Goal: Task Accomplishment & Management: Complete application form

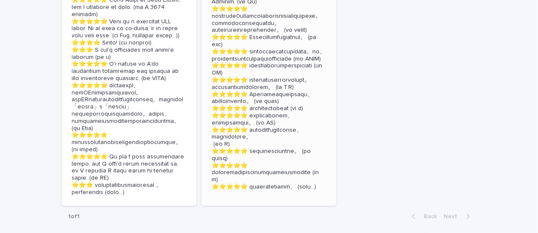
scroll to position [424, 0]
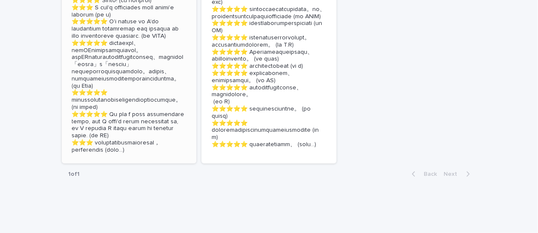
click at [75, 154] on p at bounding box center [129, 46] width 115 height 213
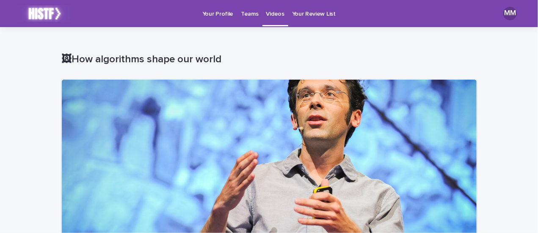
click at [247, 12] on p "Teams" at bounding box center [249, 9] width 17 height 18
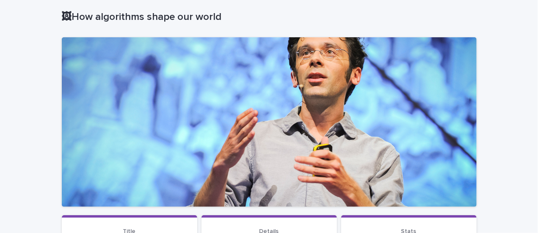
scroll to position [212, 0]
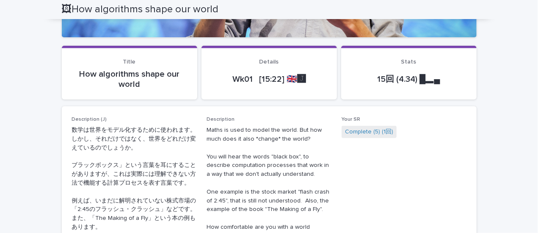
click at [241, 76] on p "Wk01 [15:22] 🇬🇧🅹️" at bounding box center [269, 79] width 115 height 10
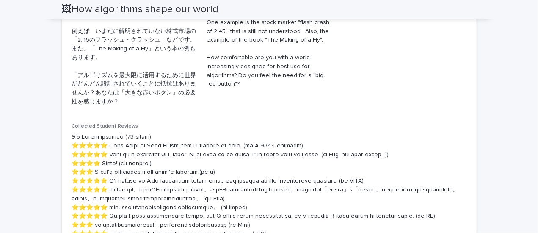
scroll to position [127, 0]
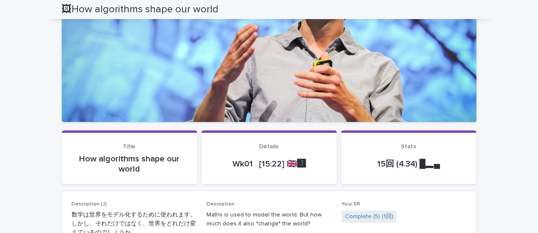
click at [129, 158] on p "How algorithms shape our world" at bounding box center [129, 164] width 115 height 20
click at [127, 158] on p "How algorithms shape our world" at bounding box center [129, 164] width 115 height 20
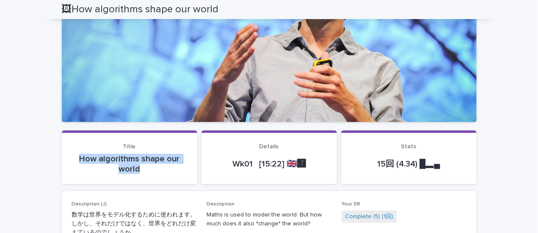
click at [127, 158] on p "How algorithms shape our world" at bounding box center [129, 164] width 115 height 20
click at [128, 158] on p "How algorithms shape our world" at bounding box center [129, 164] width 115 height 20
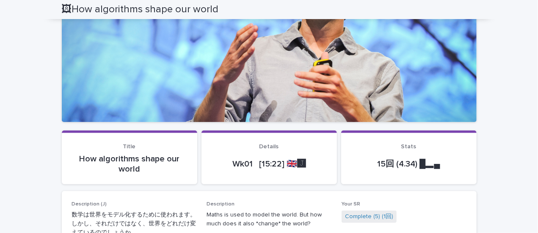
click at [129, 158] on p "How algorithms shape our world" at bounding box center [129, 164] width 115 height 20
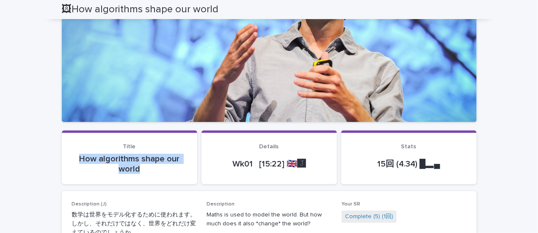
click at [129, 158] on p "How algorithms shape our world" at bounding box center [129, 164] width 115 height 20
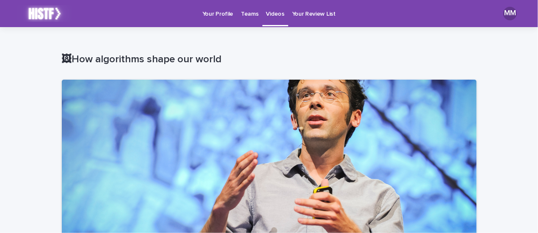
click at [199, 50] on div "🖼How algorithms shape our world" at bounding box center [269, 61] width 415 height 34
click at [272, 16] on p "Videos" at bounding box center [275, 9] width 18 height 18
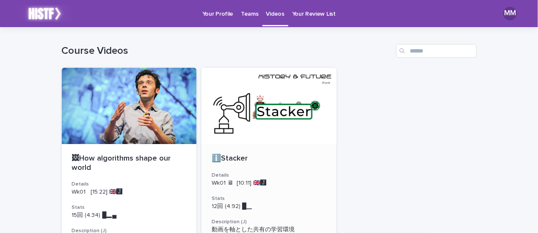
scroll to position [85, 0]
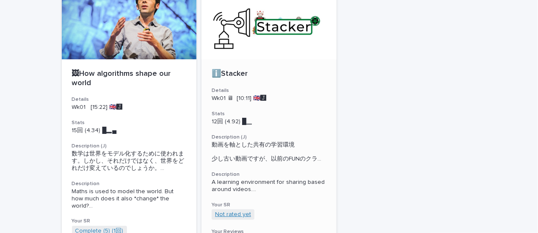
click at [234, 218] on link "Not rated yet" at bounding box center [233, 214] width 36 height 7
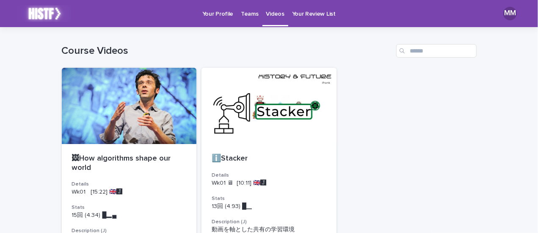
click at [210, 16] on p "Your Profile" at bounding box center [217, 9] width 31 height 18
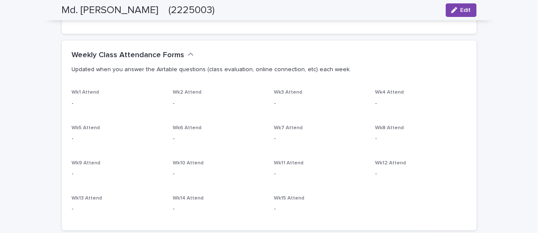
scroll to position [212, 0]
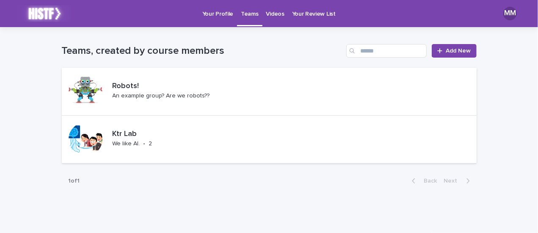
click at [188, 51] on h1 "Teams, created by course members" at bounding box center [203, 51] width 282 height 12
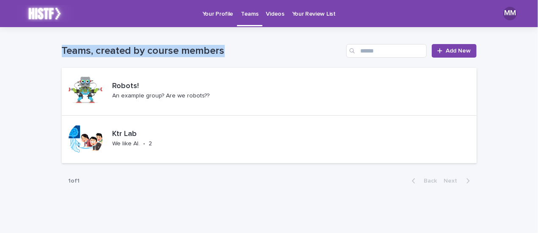
click at [188, 51] on h1 "Teams, created by course members" at bounding box center [203, 51] width 282 height 12
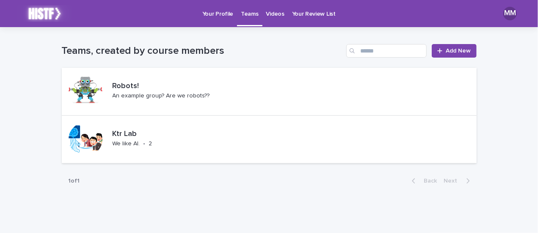
click at [188, 51] on h1 "Teams, created by course members" at bounding box center [203, 51] width 282 height 12
click at [117, 143] on p "We like AI." at bounding box center [127, 143] width 28 height 7
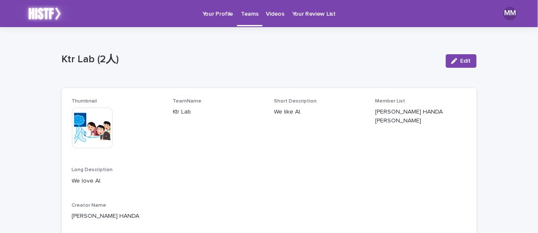
click at [145, 58] on p "Ktr Lab (2人)" at bounding box center [250, 59] width 377 height 12
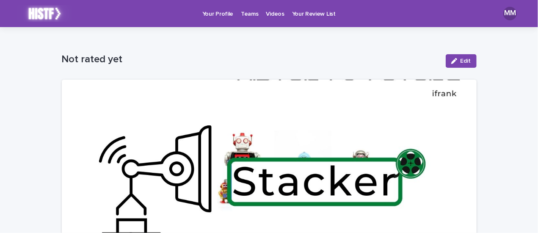
click at [266, 16] on p "Videos" at bounding box center [275, 9] width 18 height 18
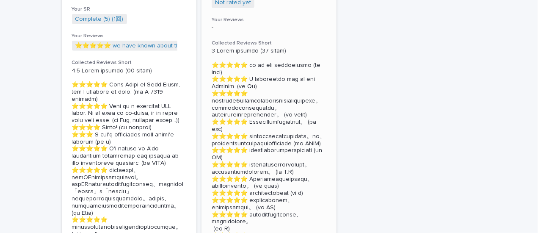
scroll to position [486, 0]
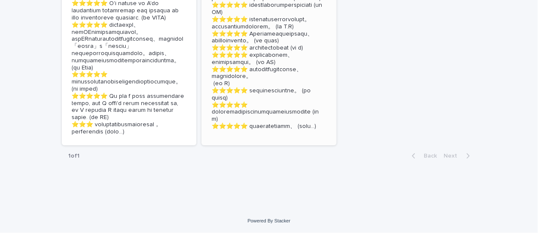
click at [236, 130] on p at bounding box center [269, 16] width 115 height 228
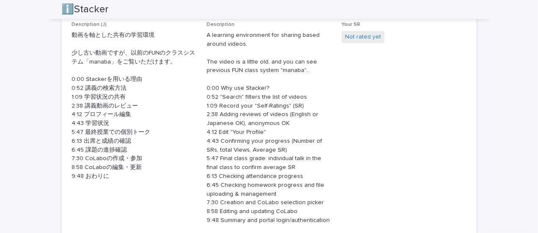
scroll to position [508, 0]
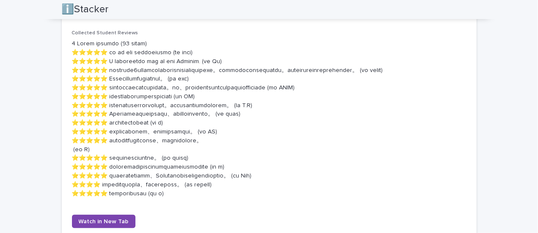
click at [179, 60] on p at bounding box center [269, 118] width 395 height 158
click at [186, 59] on p at bounding box center [269, 118] width 395 height 158
click at [181, 47] on div at bounding box center [181, 47] width 0 height 0
click at [186, 51] on p at bounding box center [269, 118] width 395 height 158
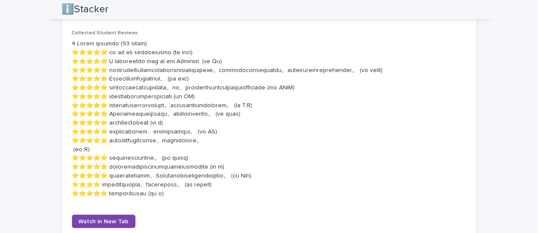
click at [184, 58] on p at bounding box center [269, 118] width 395 height 158
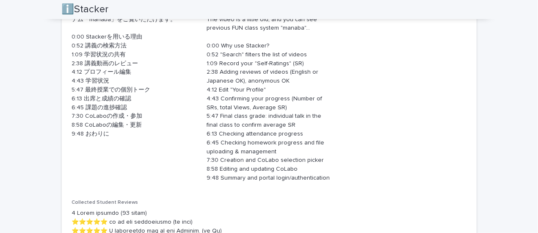
scroll to position [212, 0]
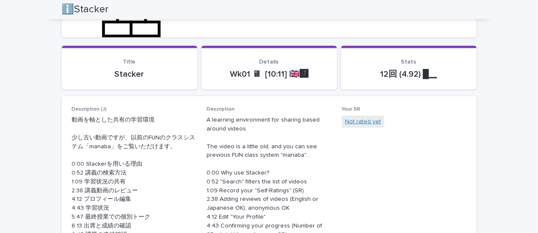
click at [352, 122] on link "Not rated yet" at bounding box center [363, 121] width 36 height 9
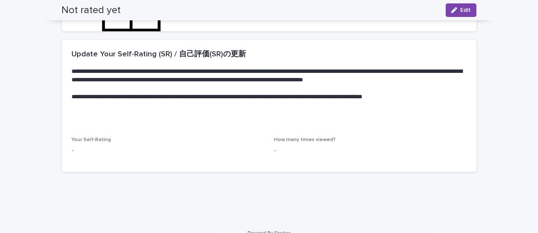
scroll to position [230, 0]
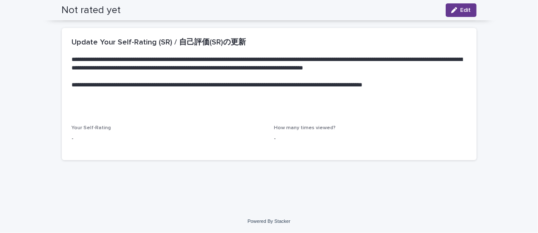
click at [456, 12] on div "button" at bounding box center [456, 10] width 9 height 6
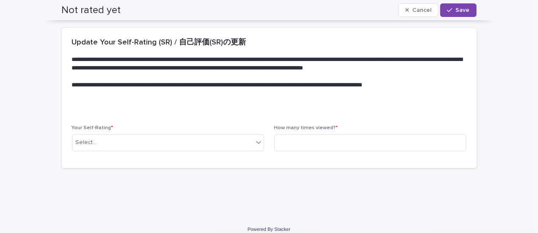
scroll to position [234, 0]
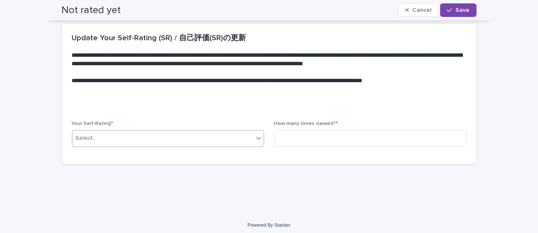
click at [145, 135] on div "Select..." at bounding box center [162, 138] width 181 height 14
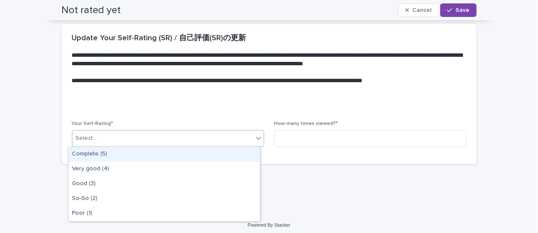
click at [140, 154] on div "Complete (5)" at bounding box center [164, 154] width 191 height 15
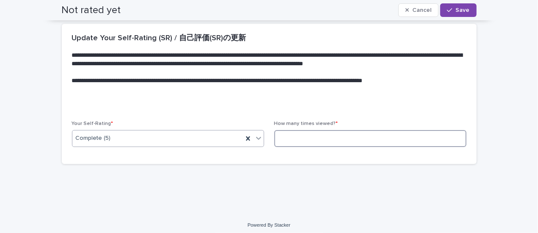
click at [312, 141] on input at bounding box center [370, 138] width 192 height 17
click at [281, 141] on input "*" at bounding box center [370, 138] width 192 height 17
type input "*"
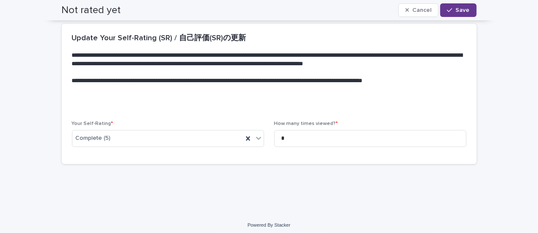
click at [459, 12] on span "Save" at bounding box center [463, 10] width 14 height 6
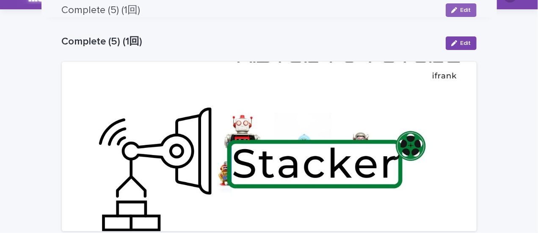
scroll to position [0, 0]
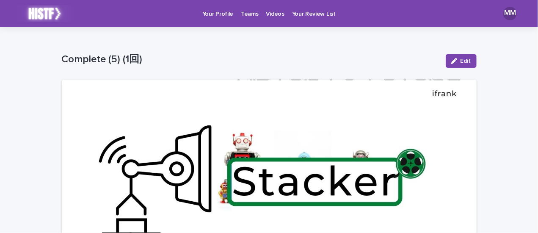
click at [273, 15] on p "Videos" at bounding box center [275, 9] width 18 height 18
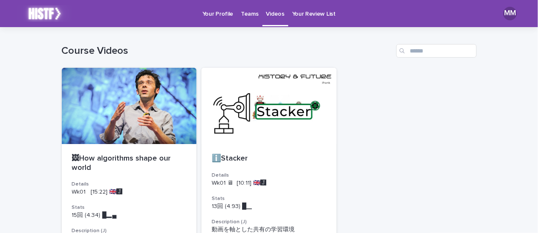
click at [311, 18] on link "Your Review List" at bounding box center [313, 13] width 51 height 26
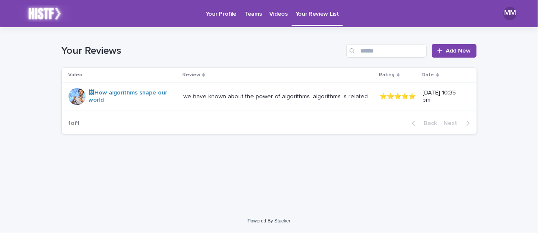
click at [222, 147] on div "Loading... Saving… Loading... Saving… Your Reviews Add New Video Review Rating …" at bounding box center [270, 107] width 424 height 161
click at [255, 12] on p "Teams" at bounding box center [252, 9] width 17 height 18
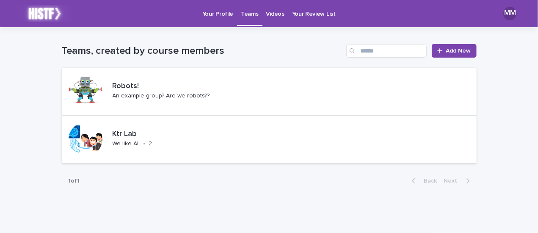
click at [222, 14] on p "Your Profile" at bounding box center [217, 9] width 31 height 18
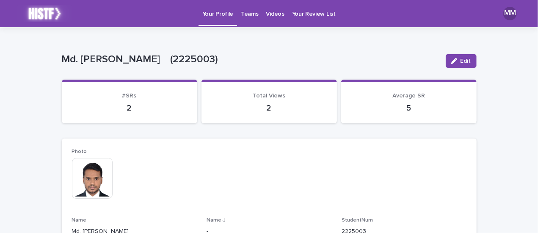
click at [268, 149] on p "Photo" at bounding box center [269, 152] width 395 height 6
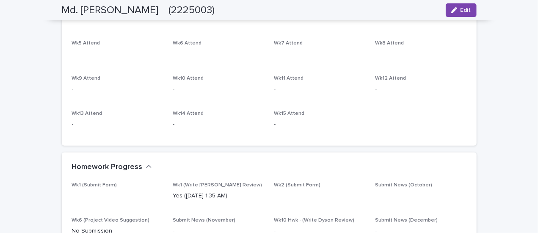
scroll to position [212, 0]
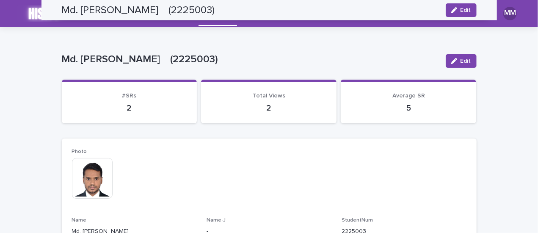
scroll to position [212, 0]
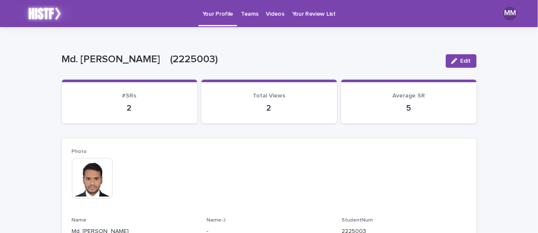
scroll to position [254, 0]
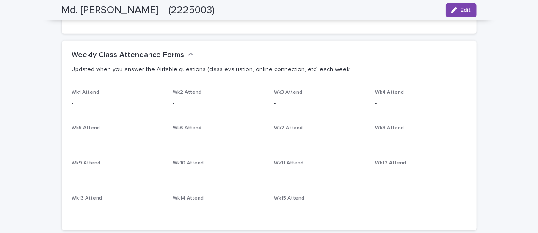
click at [89, 92] on span "Wk1 Attend" at bounding box center [86, 92] width 28 height 5
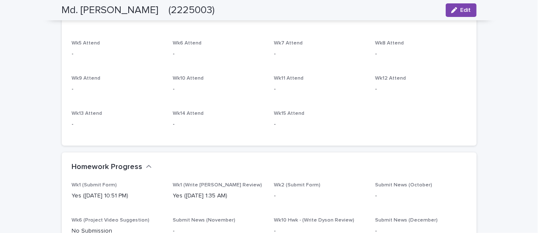
scroll to position [381, 0]
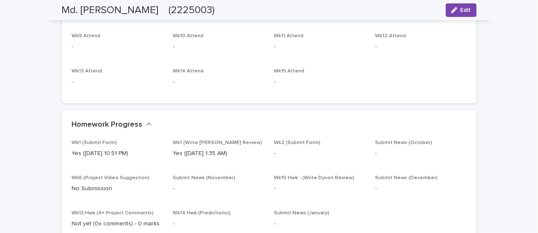
click at [102, 154] on p "Yes ([DATE] 10:51 PM)" at bounding box center [117, 153] width 91 height 9
click at [108, 140] on p "Wk1 (Submit Form)" at bounding box center [117, 143] width 91 height 6
click at [110, 149] on div "Yes ([DATE] 10:51 PM)" at bounding box center [117, 152] width 91 height 11
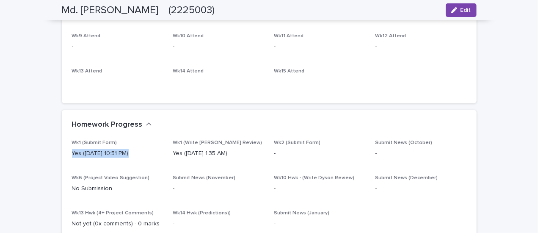
click at [105, 139] on div at bounding box center [105, 139] width 0 height 0
click at [110, 149] on div "Yes ([DATE] 10:51 PM)" at bounding box center [117, 152] width 91 height 11
click at [104, 151] on p "Yes ([DATE] 10:51 PM)" at bounding box center [117, 153] width 91 height 9
